Goal: Task Accomplishment & Management: Manage account settings

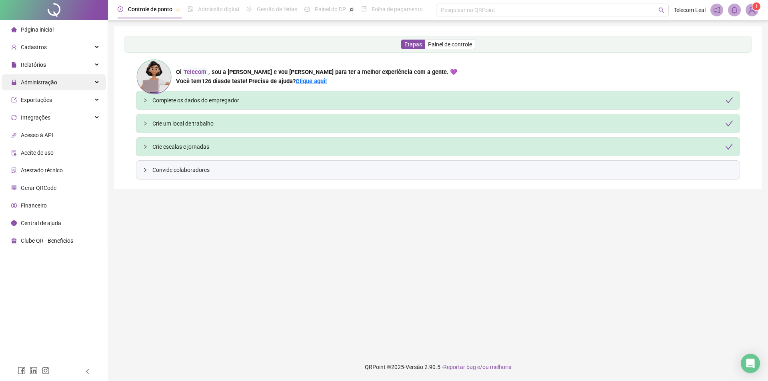
click at [76, 81] on div "Administração" at bounding box center [54, 82] width 104 height 16
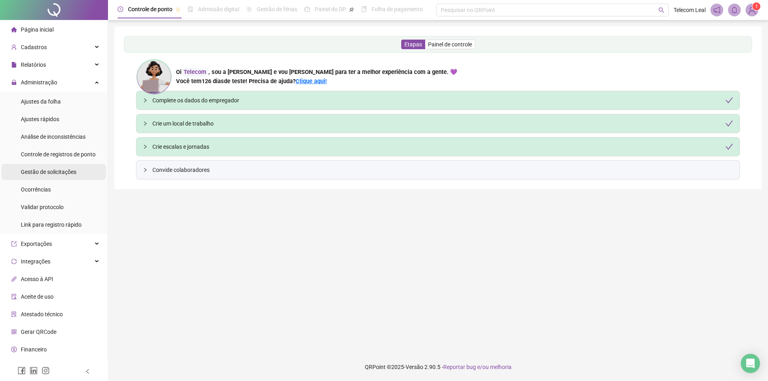
click at [72, 169] on span "Gestão de solicitações" at bounding box center [49, 172] width 56 height 6
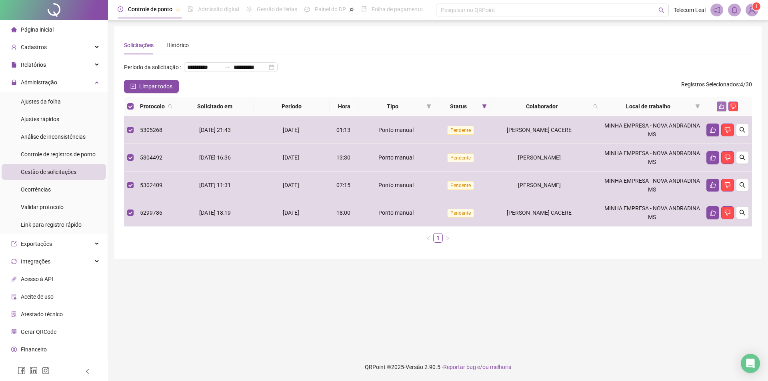
click at [720, 111] on button "button" at bounding box center [722, 107] width 10 height 10
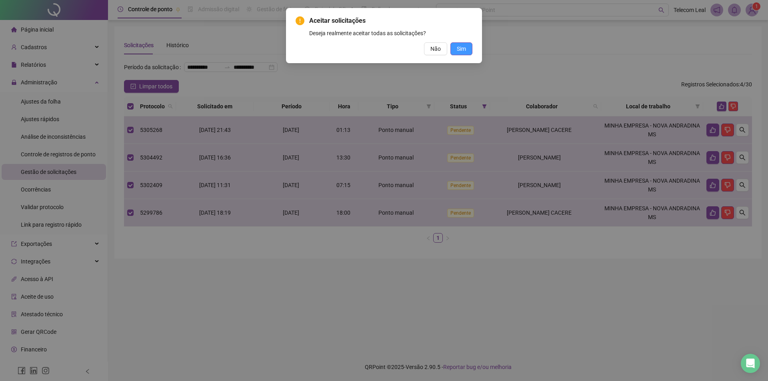
click at [466, 52] on button "Sim" at bounding box center [462, 48] width 22 height 13
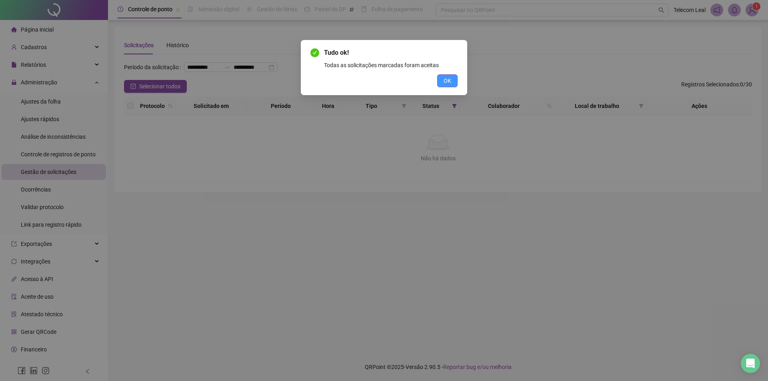
click at [449, 76] on button "OK" at bounding box center [447, 80] width 20 height 13
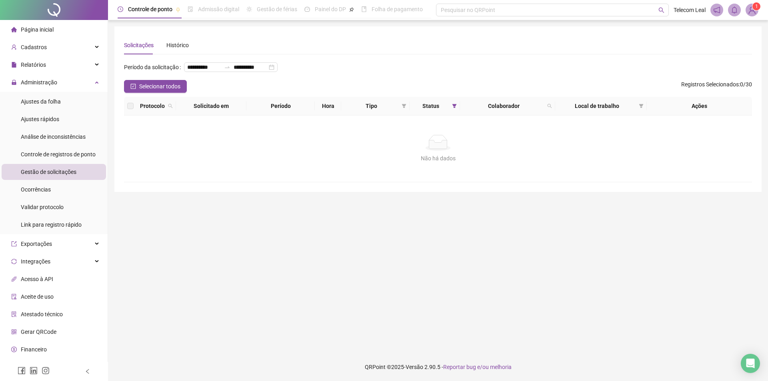
click at [753, 14] on img at bounding box center [752, 10] width 12 height 12
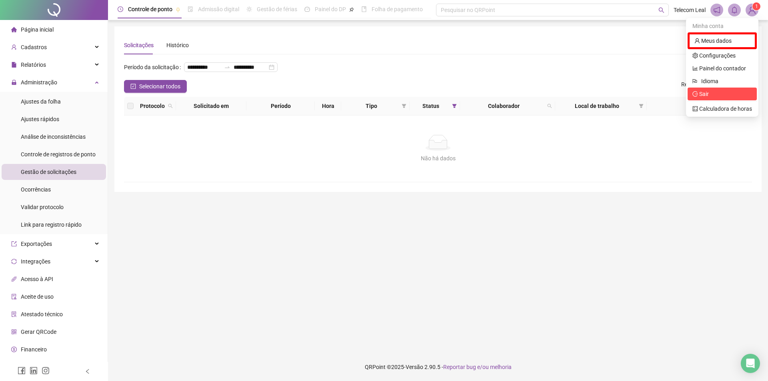
click at [725, 98] on span "Sair" at bounding box center [723, 94] width 60 height 9
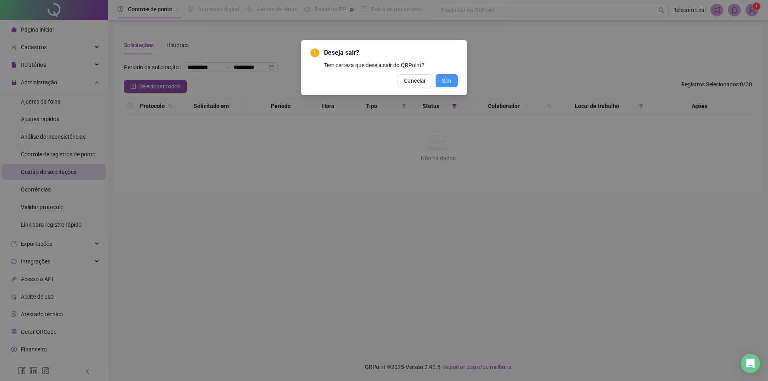
click at [451, 82] on button "Sim" at bounding box center [447, 80] width 22 height 13
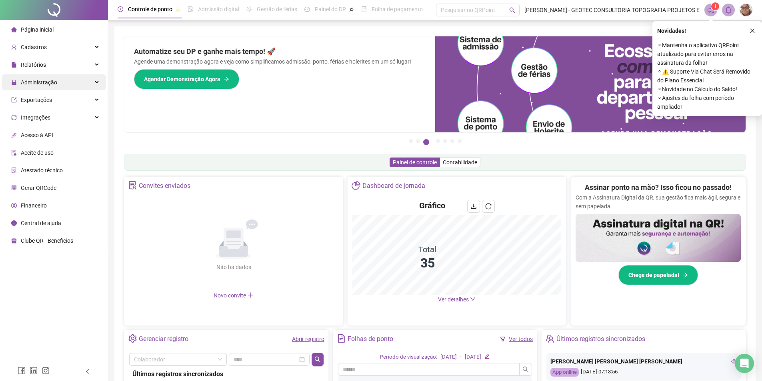
click at [66, 88] on div "Administração" at bounding box center [54, 82] width 104 height 16
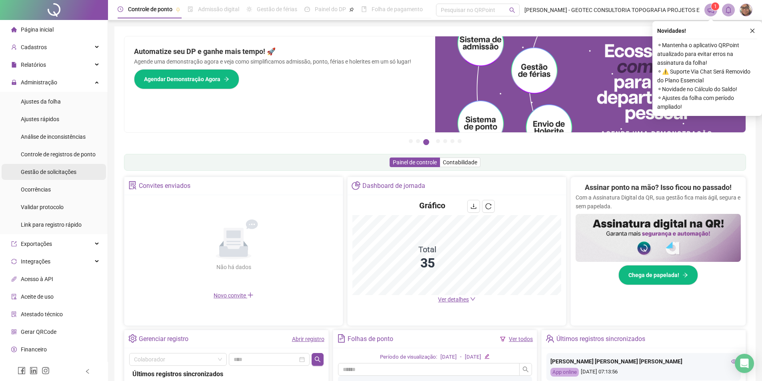
click at [67, 172] on span "Gestão de solicitações" at bounding box center [49, 172] width 56 height 6
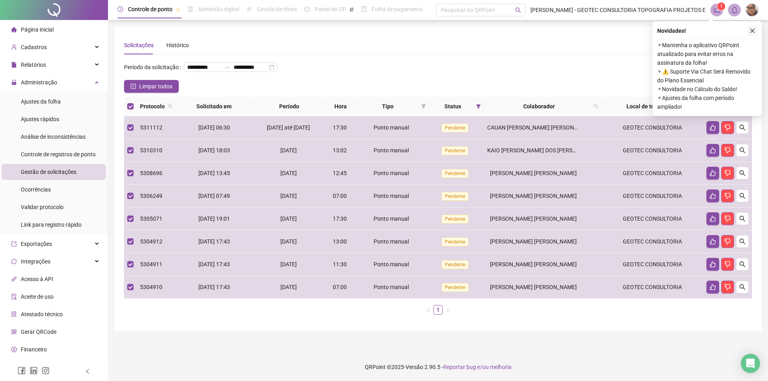
click at [751, 31] on icon "close" at bounding box center [753, 31] width 6 height 6
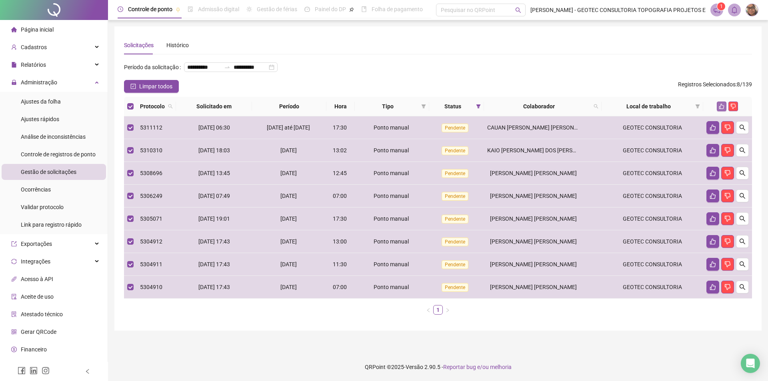
click at [723, 109] on icon "like" at bounding box center [722, 107] width 6 height 6
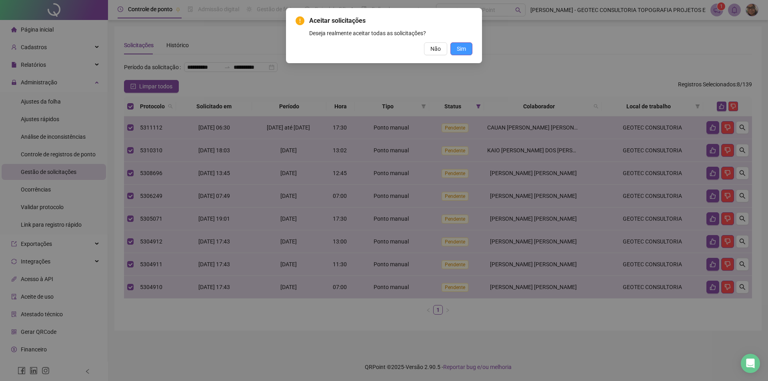
click at [466, 49] on button "Sim" at bounding box center [462, 48] width 22 height 13
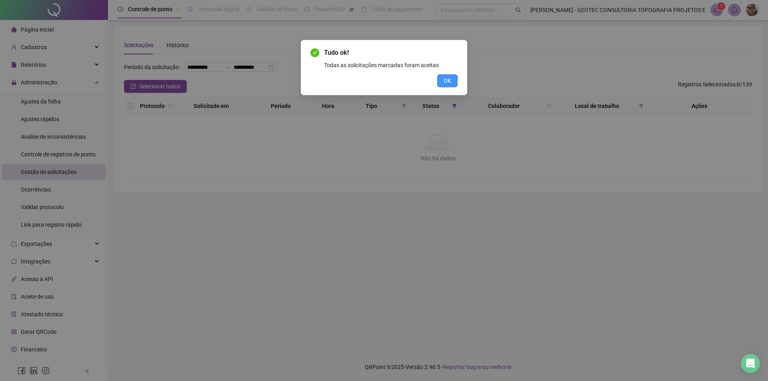
click at [445, 81] on span "OK" at bounding box center [448, 80] width 8 height 9
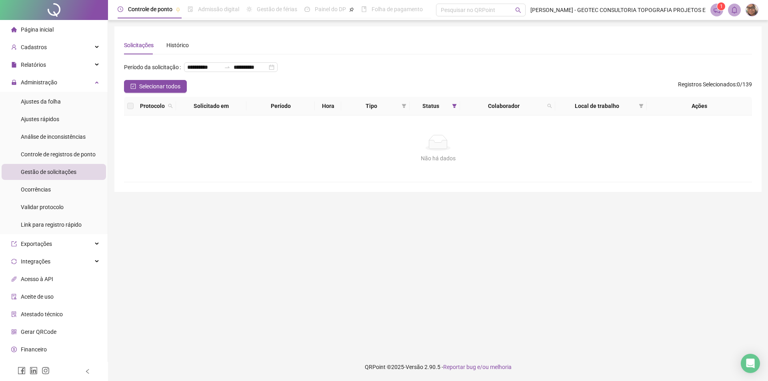
click at [461, 242] on main "**********" at bounding box center [437, 186] width 647 height 320
